Goal: Task Accomplishment & Management: Complete application form

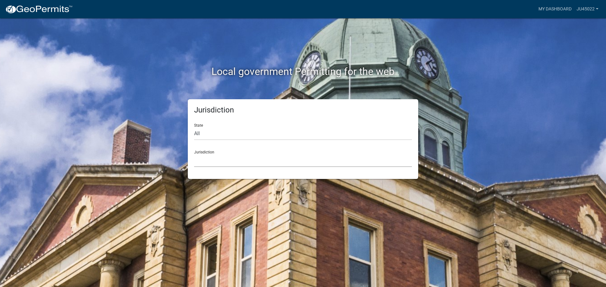
click at [260, 159] on select "[GEOGRAPHIC_DATA], [US_STATE] [GEOGRAPHIC_DATA], [US_STATE][PERSON_NAME][GEOGRA…" at bounding box center [303, 160] width 218 height 13
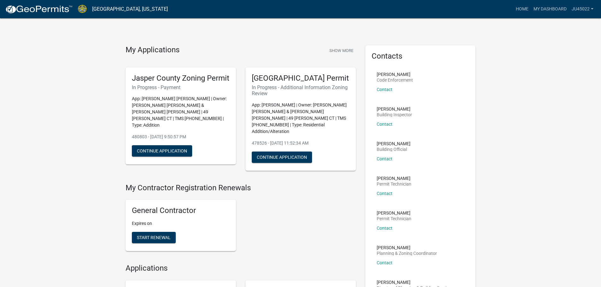
click at [339, 199] on div "General Contractor Expires on Start Renewal" at bounding box center [241, 226] width 240 height 62
click at [353, 236] on div "General Contractor Expires on Start Renewal" at bounding box center [241, 226] width 240 height 62
click at [173, 153] on button "Continue Application" at bounding box center [162, 150] width 60 height 11
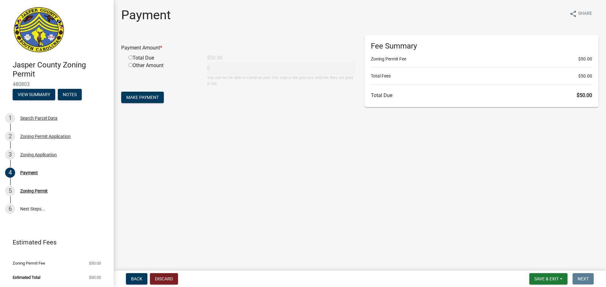
click at [131, 59] on input "radio" at bounding box center [130, 58] width 4 height 4
radio input "true"
type input "50"
click at [154, 100] on span "Make Payment" at bounding box center [142, 97] width 32 height 5
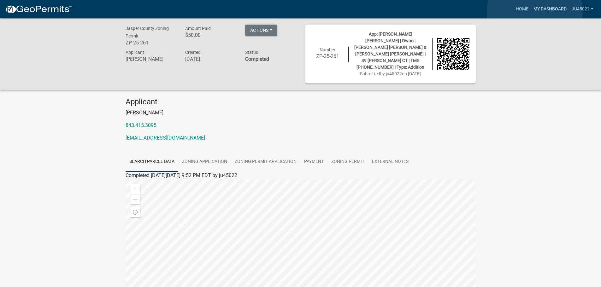
click at [535, 11] on link "My Dashboard" at bounding box center [550, 9] width 38 height 12
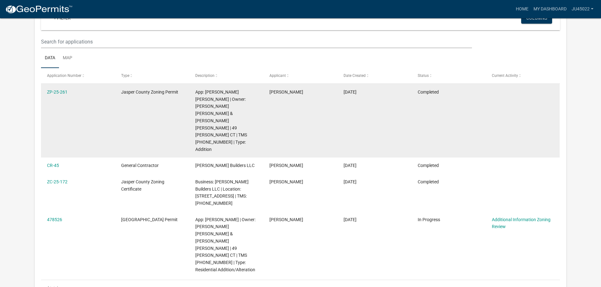
scroll to position [95, 0]
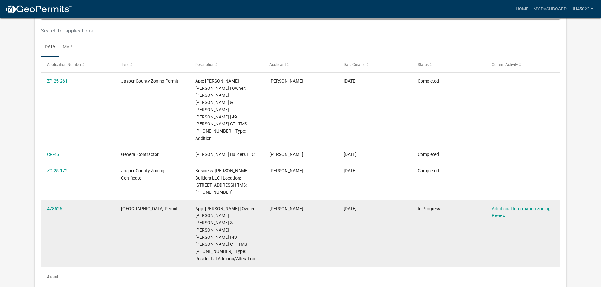
click at [430, 201] on datatable-body-cell "In Progress" at bounding box center [448, 234] width 74 height 67
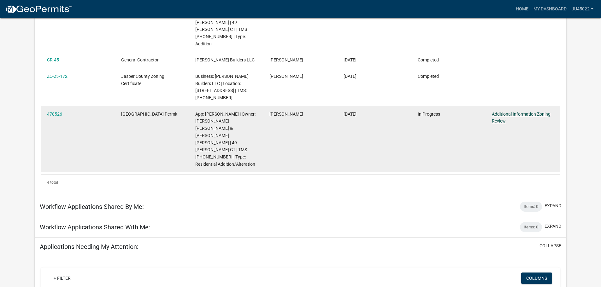
click at [505, 112] on link "Additional Information Zoning Review" at bounding box center [521, 118] width 59 height 12
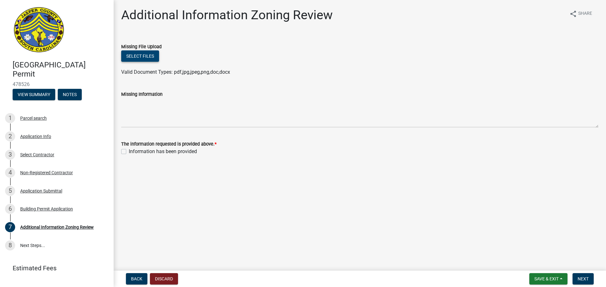
click at [144, 59] on button "Select files" at bounding box center [140, 55] width 38 height 11
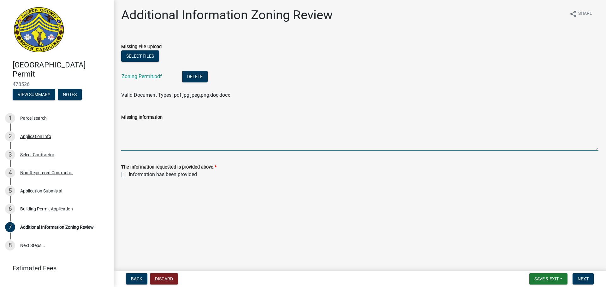
click at [242, 146] on textarea "Missing Information" at bounding box center [359, 136] width 477 height 30
type textarea "Zoning Permit Attached"
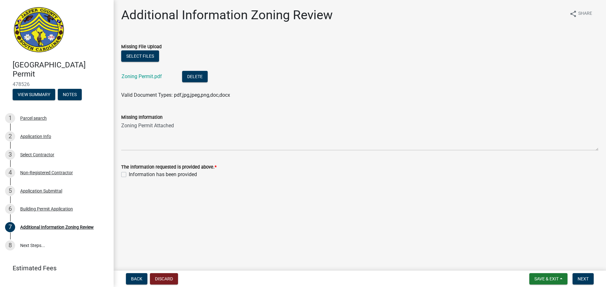
click at [254, 204] on main "Additional Information Zoning Review share Share Missing File Upload Select fil…" at bounding box center [360, 134] width 492 height 268
click at [129, 175] on label "Information has been provided" at bounding box center [163, 175] width 68 height 8
click at [129, 175] on input "Information has been provided" at bounding box center [131, 173] width 4 height 4
checkbox input "true"
click at [381, 212] on main "Additional Information Zoning Review share Share Missing File Upload Select fil…" at bounding box center [360, 134] width 492 height 268
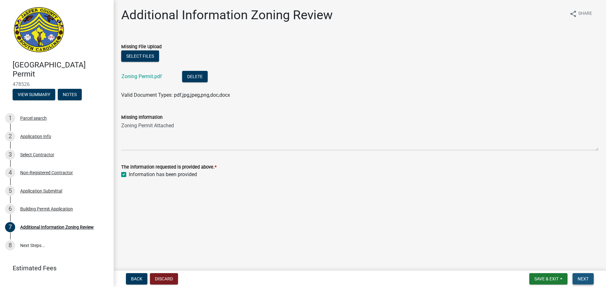
click at [582, 283] on button "Next" at bounding box center [582, 279] width 21 height 11
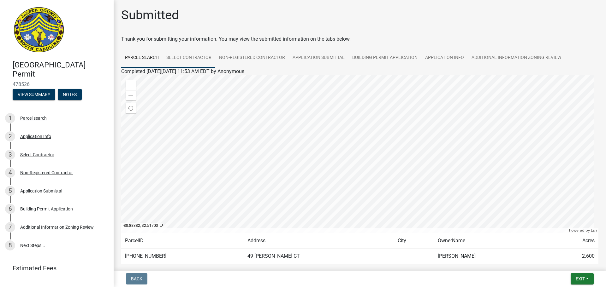
click at [186, 56] on link "Select Contractor" at bounding box center [188, 58] width 53 height 20
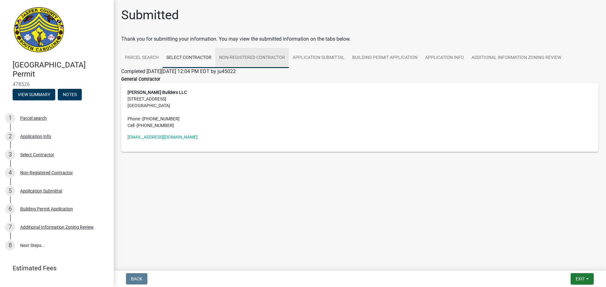
click at [241, 57] on link "Non-Registered Contractor" at bounding box center [252, 58] width 74 height 20
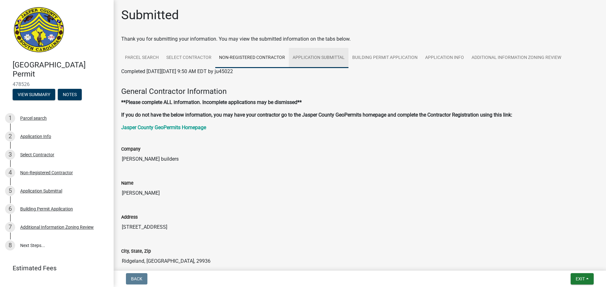
click at [320, 56] on link "Application Submittal" at bounding box center [319, 58] width 60 height 20
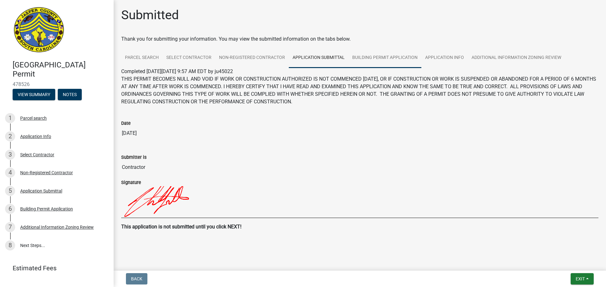
click at [374, 56] on link "Building Permit Application" at bounding box center [384, 58] width 73 height 20
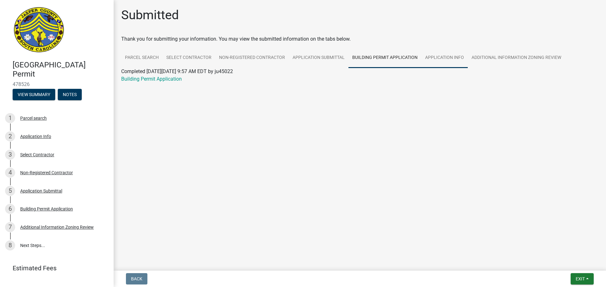
click at [436, 57] on link "Application Info" at bounding box center [444, 58] width 46 height 20
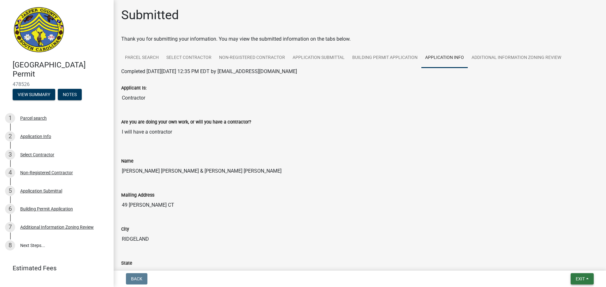
click at [581, 283] on button "Exit" at bounding box center [581, 279] width 23 height 11
click at [572, 264] on button "Save & Exit" at bounding box center [568, 262] width 50 height 15
